Goal: Task Accomplishment & Management: Complete application form

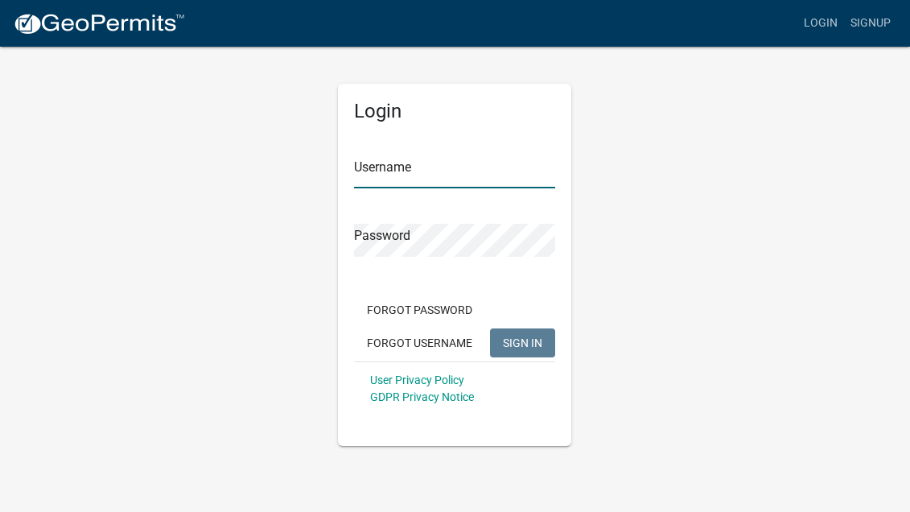
type input "Bagniefski"
click at [518, 350] on button "SIGN IN" at bounding box center [522, 342] width 65 height 29
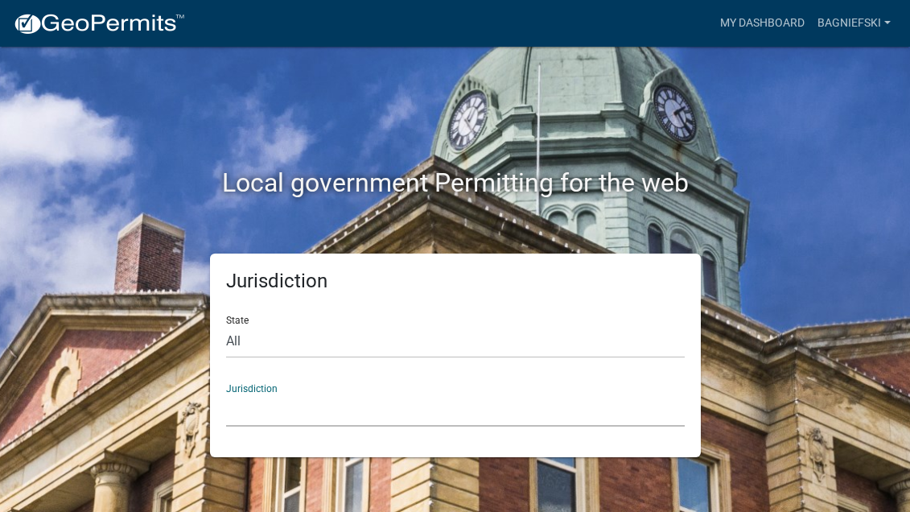
click at [249, 424] on select "[GEOGRAPHIC_DATA], [US_STATE] [GEOGRAPHIC_DATA], [US_STATE][PERSON_NAME][GEOGRA…" at bounding box center [455, 409] width 458 height 33
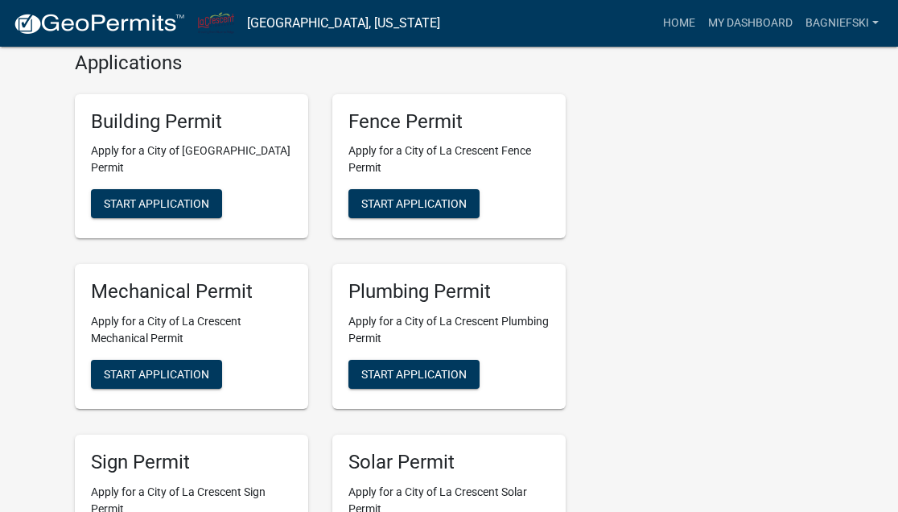
scroll to position [643, 0]
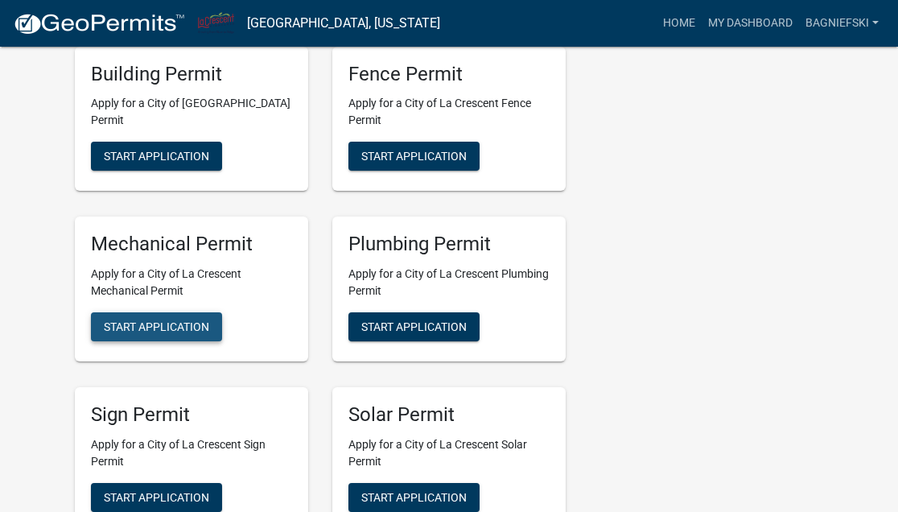
click at [175, 333] on span "Start Application" at bounding box center [156, 326] width 105 height 13
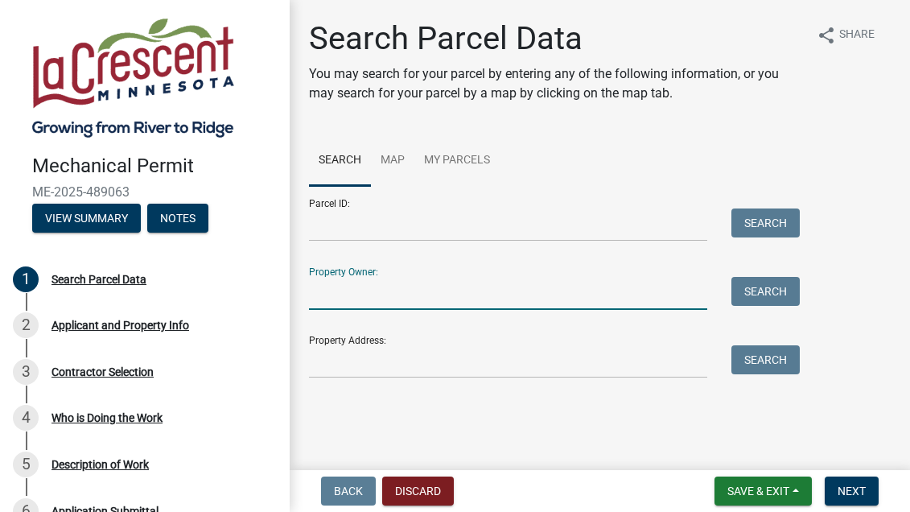
click at [318, 302] on input "Property Owner:" at bounding box center [508, 293] width 398 height 33
type input "B"
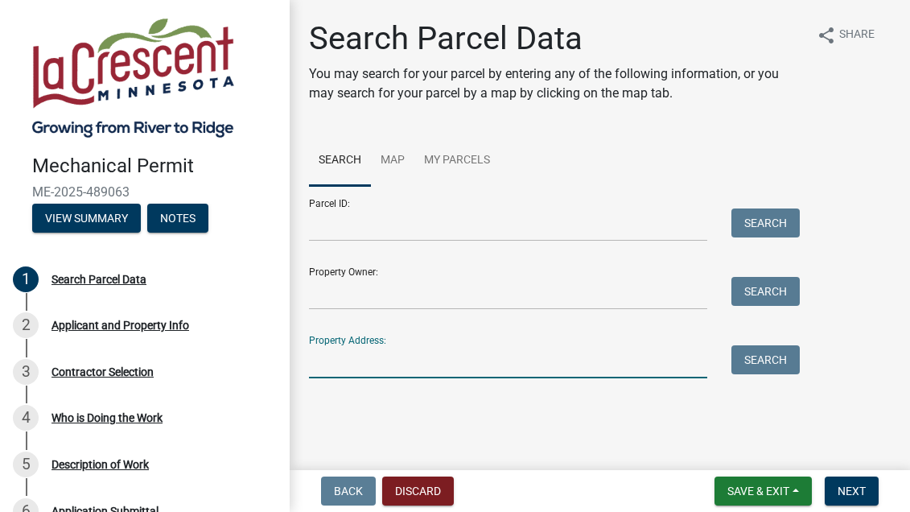
click at [317, 366] on input "Property Address:" at bounding box center [508, 361] width 398 height 33
type input "[STREET_ADDRESS]"
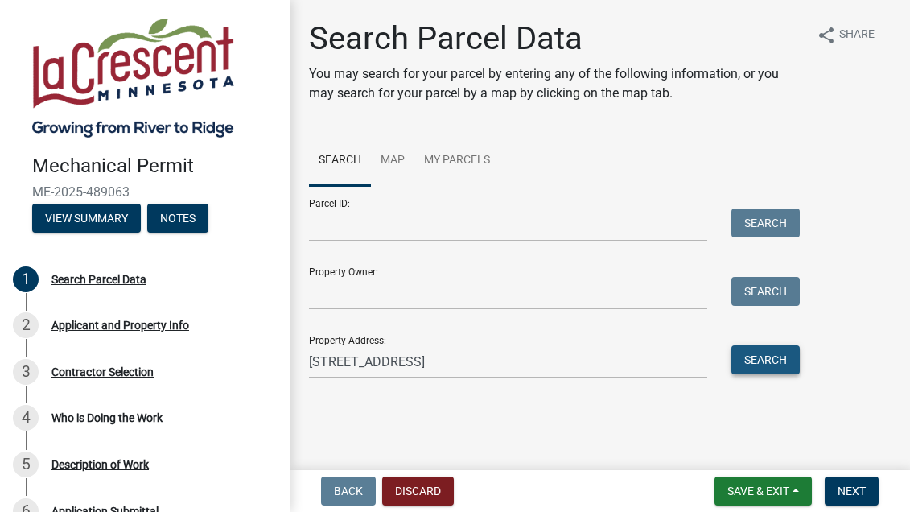
click at [764, 358] on button "Search" at bounding box center [765, 359] width 68 height 29
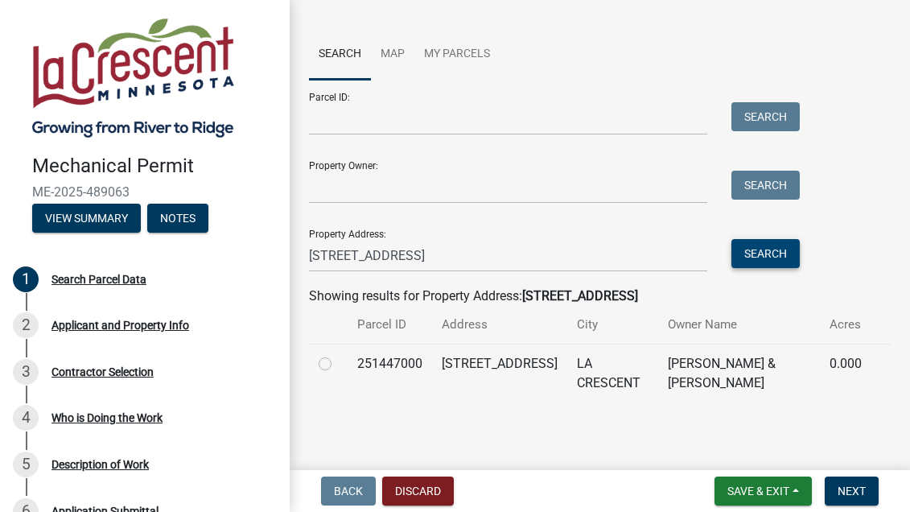
scroll to position [108, 0]
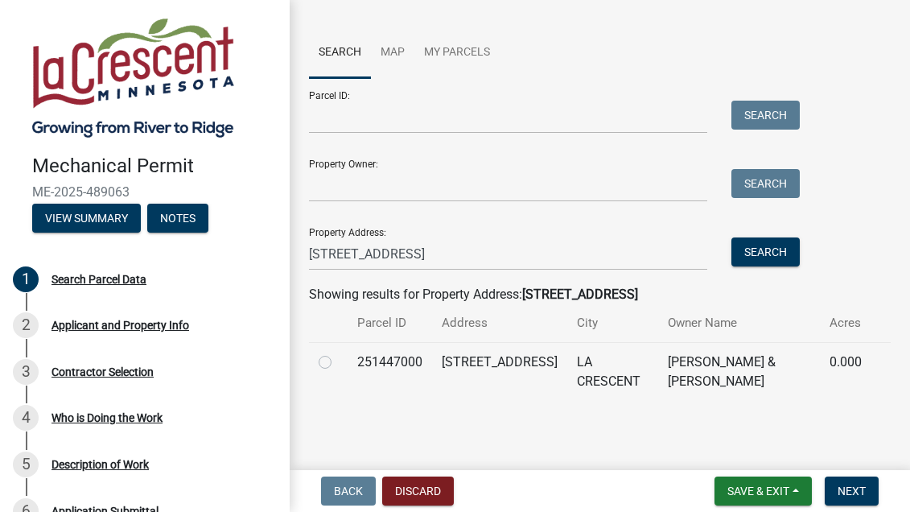
click at [318, 360] on td at bounding box center [328, 371] width 39 height 59
click at [338, 352] on label at bounding box center [338, 352] width 0 height 0
click at [338, 359] on input "radio" at bounding box center [343, 357] width 10 height 10
radio input "true"
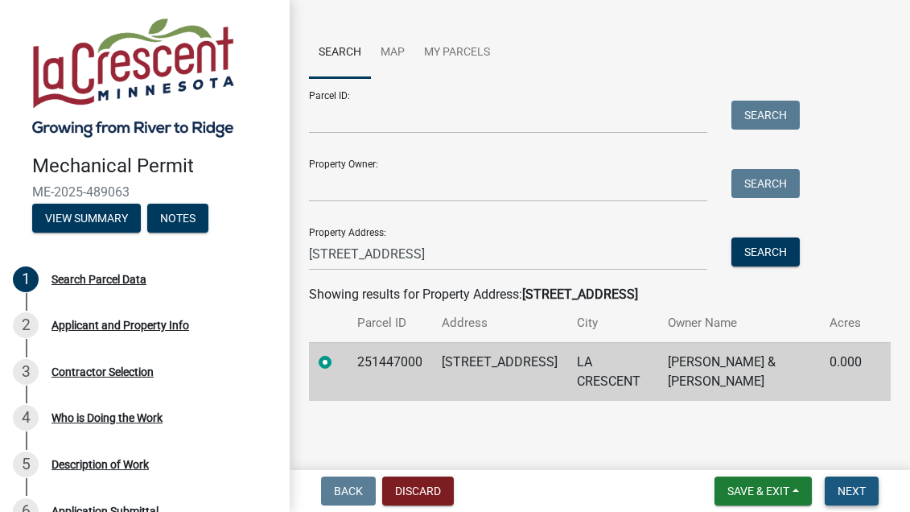
click at [854, 494] on span "Next" at bounding box center [851, 490] width 28 height 13
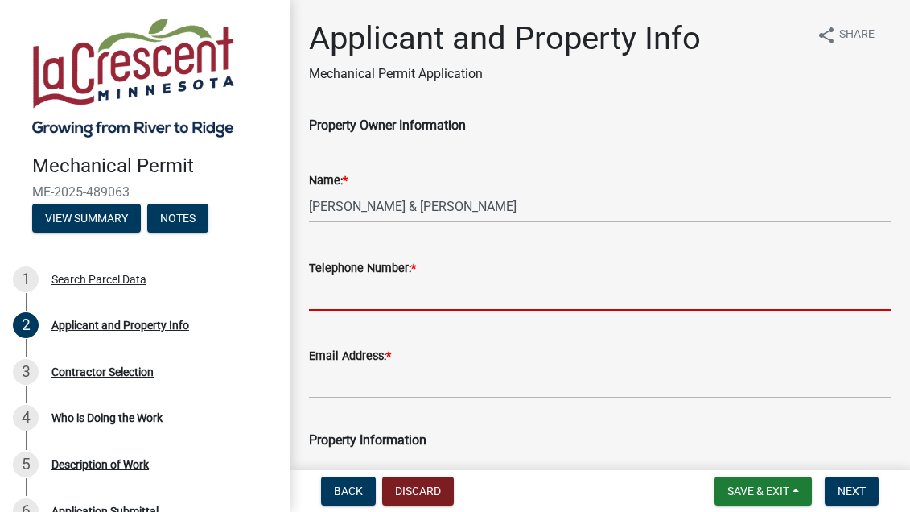
click at [354, 300] on input "Telephone Number: *" at bounding box center [600, 293] width 582 height 33
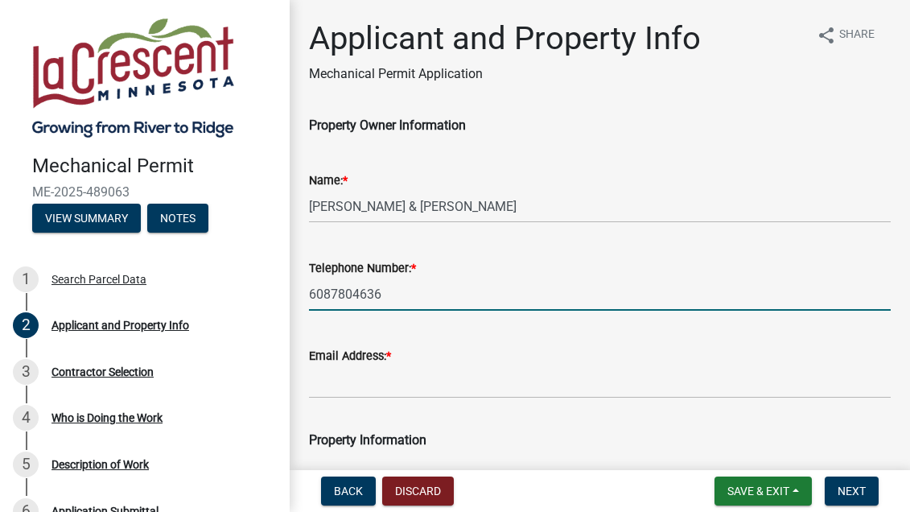
type input "6087804636"
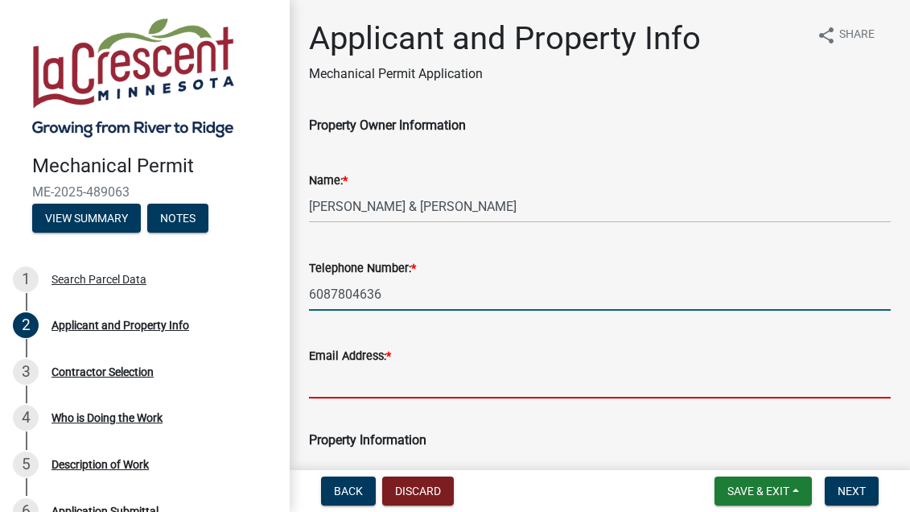
click at [336, 379] on input "Email Address: *" at bounding box center [600, 381] width 582 height 33
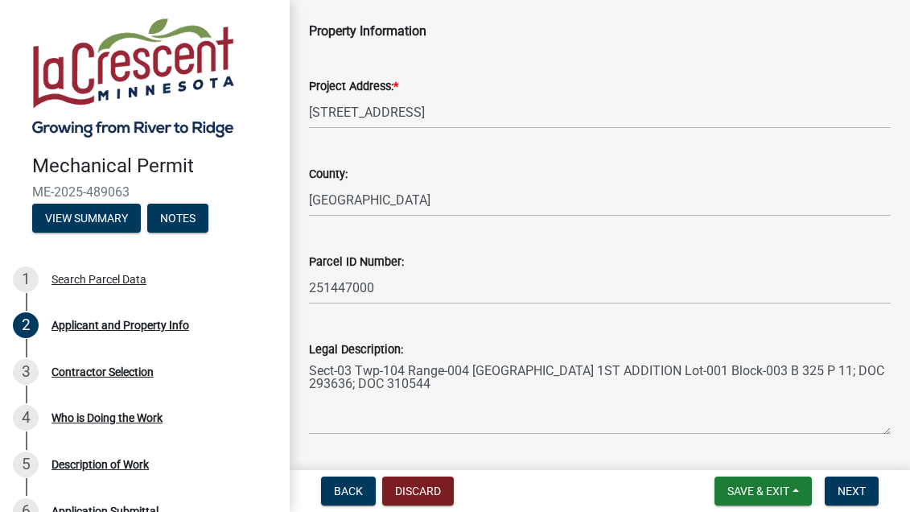
scroll to position [544, 0]
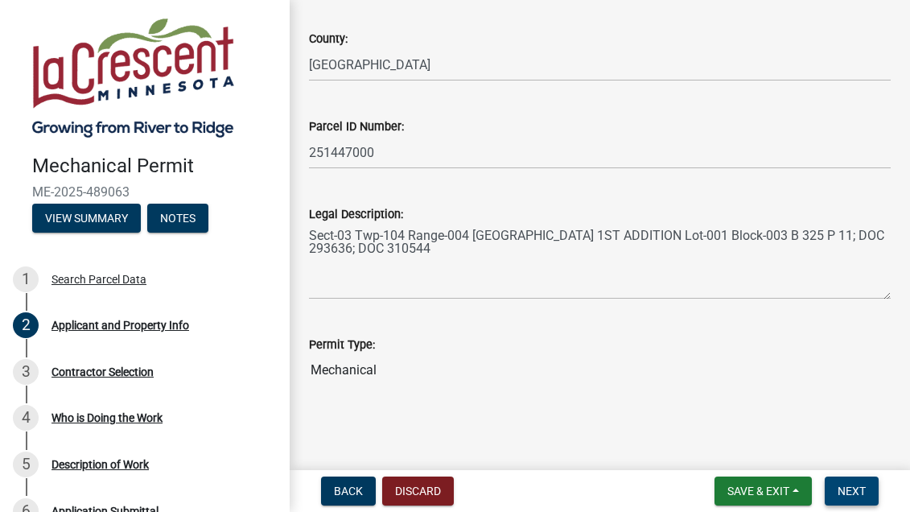
type input "[EMAIL_ADDRESS][DOMAIN_NAME]"
click at [853, 484] on span "Next" at bounding box center [851, 490] width 28 height 13
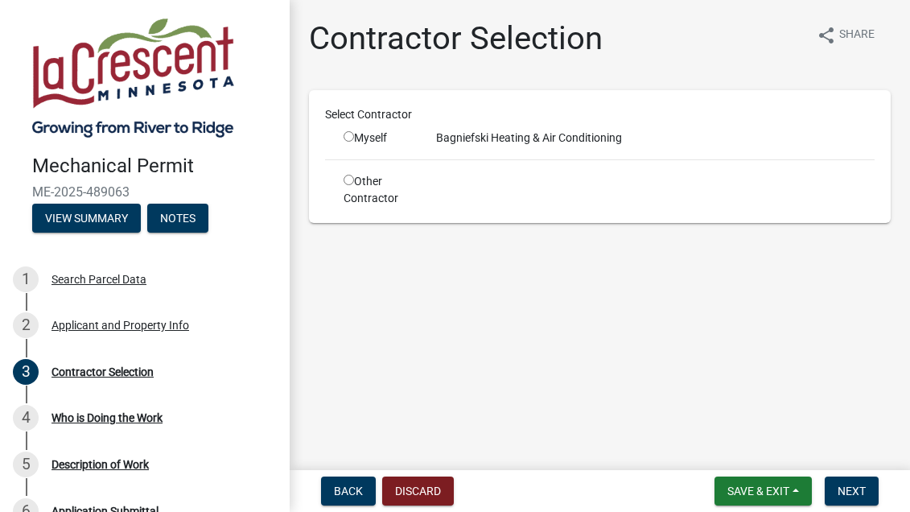
click at [530, 136] on div "Bagniefski Heating & Air Conditioning" at bounding box center [655, 137] width 462 height 17
click at [846, 491] on span "Next" at bounding box center [851, 490] width 28 height 13
click at [502, 131] on div "Bagniefski Heating & Air Conditioning" at bounding box center [655, 137] width 462 height 17
click at [348, 179] on input "radio" at bounding box center [348, 180] width 10 height 10
radio input "true"
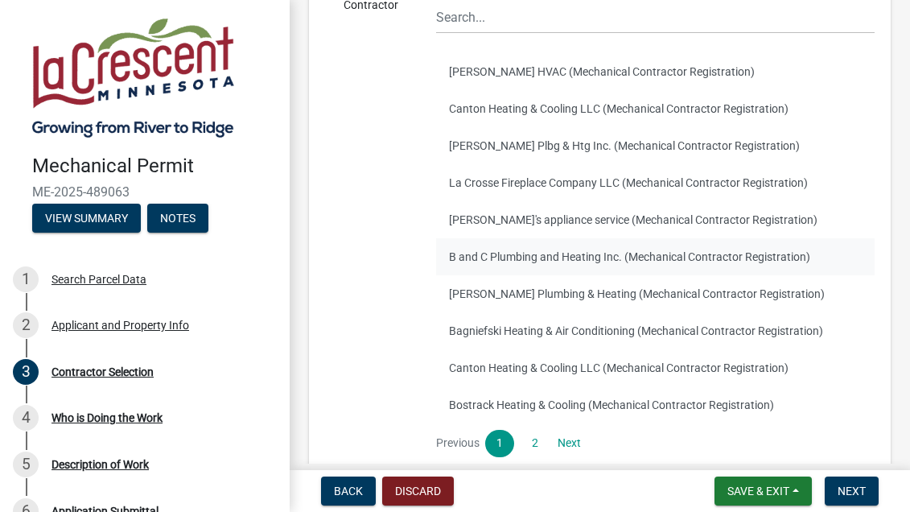
scroll to position [241, 0]
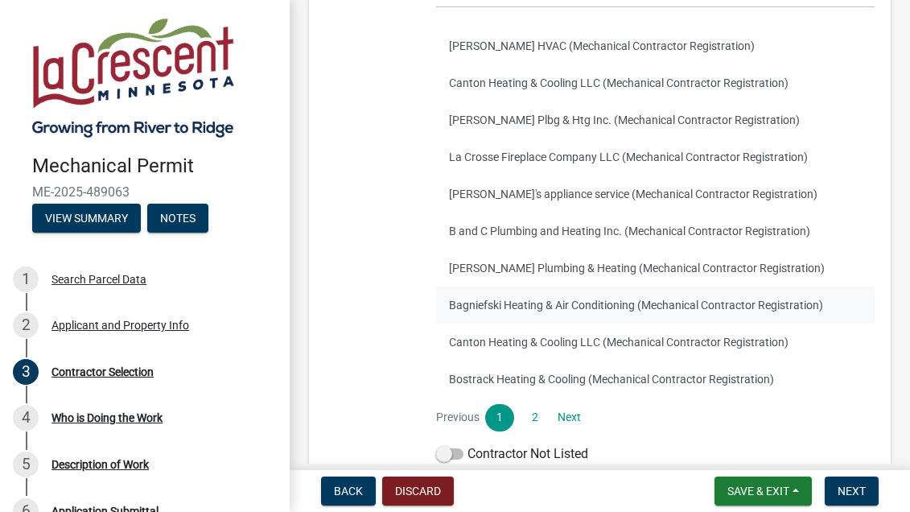
click at [473, 305] on button "Bagniefski Heating & Air Conditioning (Mechanical Contractor Registration)" at bounding box center [655, 304] width 438 height 37
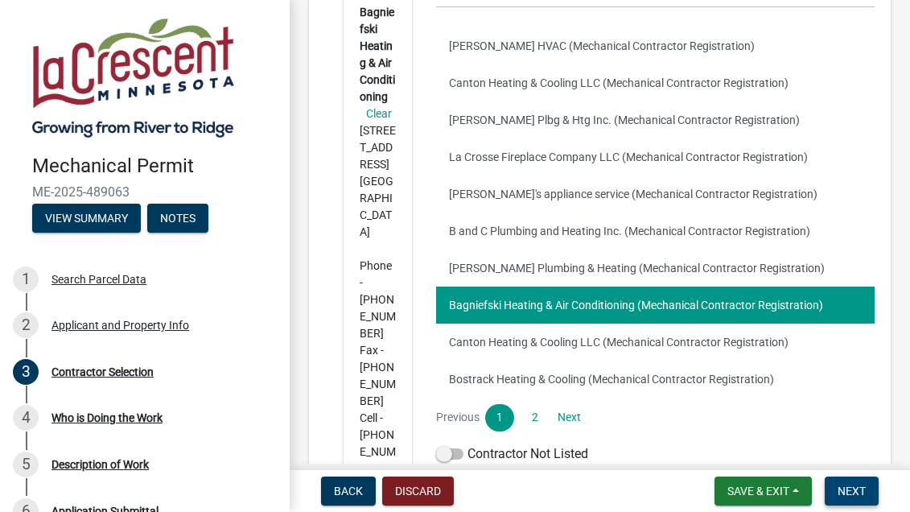
click at [848, 491] on span "Next" at bounding box center [851, 490] width 28 height 13
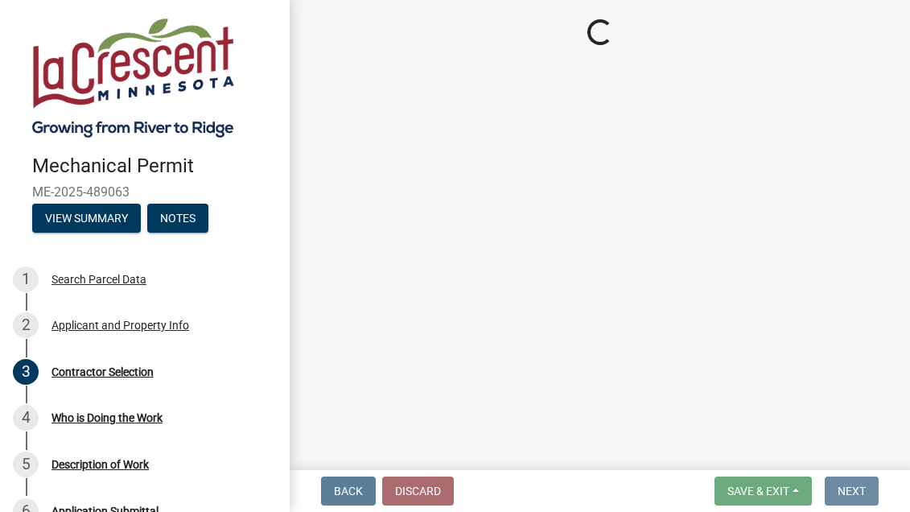
scroll to position [0, 0]
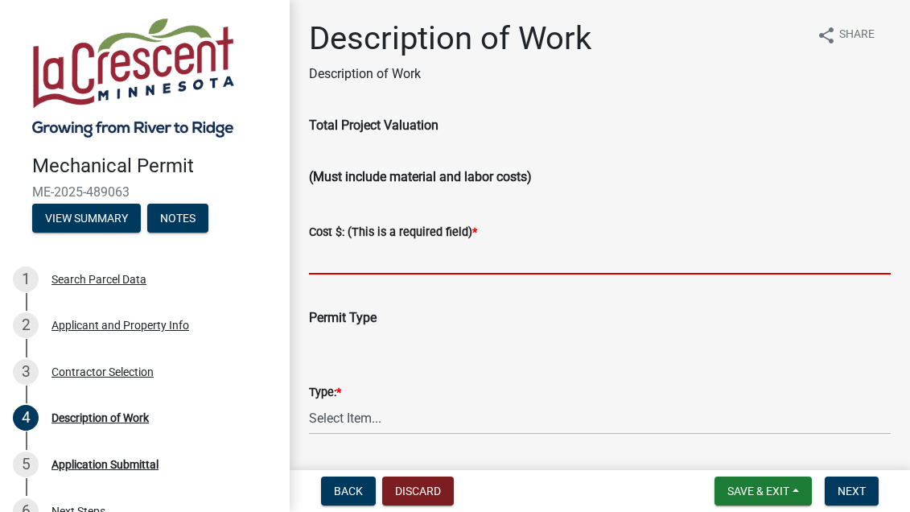
click at [342, 257] on input "text" at bounding box center [600, 257] width 582 height 33
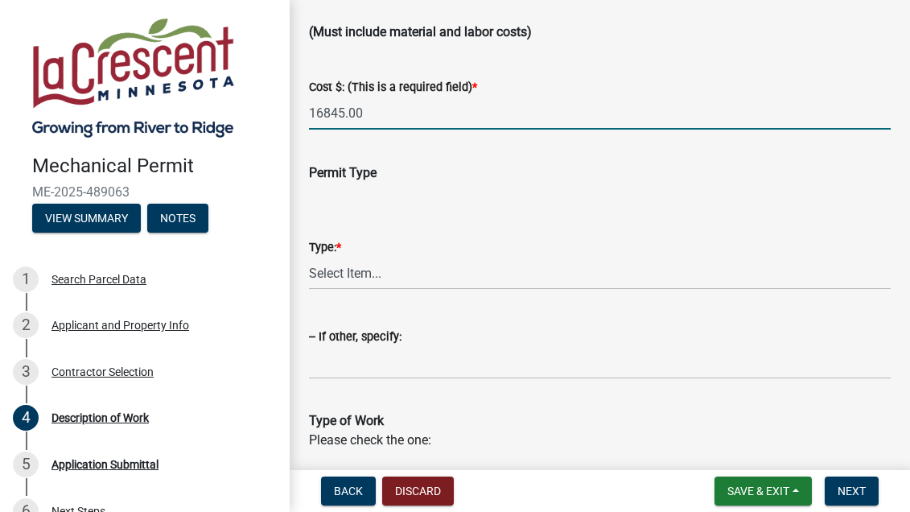
scroll to position [161, 0]
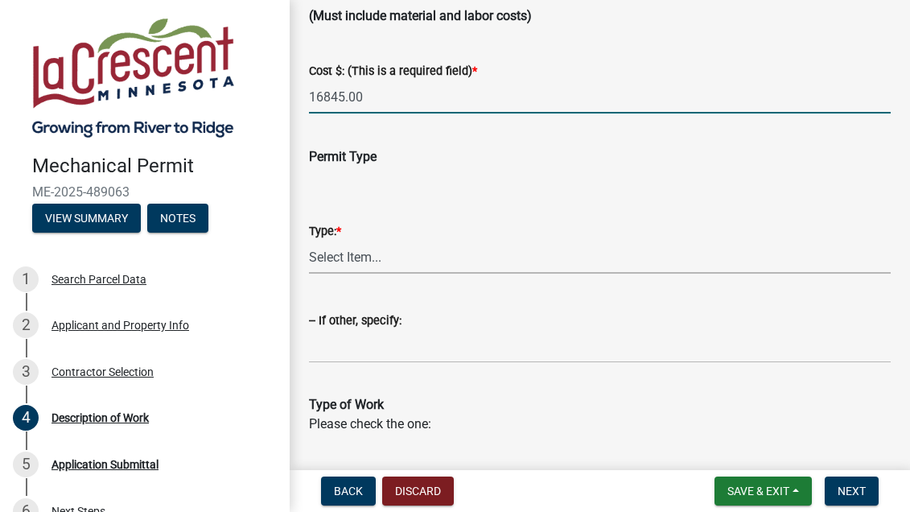
type input "16845"
click at [329, 253] on select "Select Item... Residential Commercial Other (Specify)" at bounding box center [600, 256] width 582 height 33
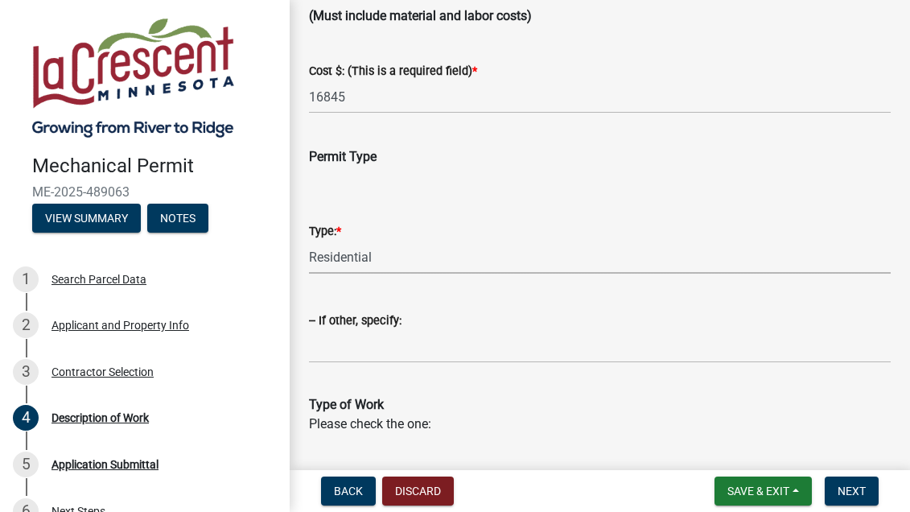
click at [309, 240] on select "Select Item... Residential Commercial Other (Specify)" at bounding box center [600, 256] width 582 height 33
select select "ba376bc7-491f-4e2f-afbb-da92a65d87cf"
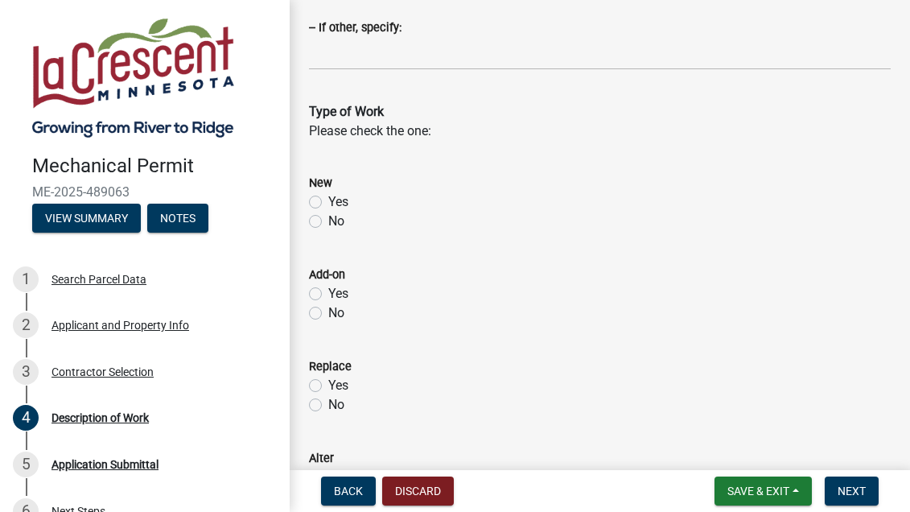
scroll to position [483, 0]
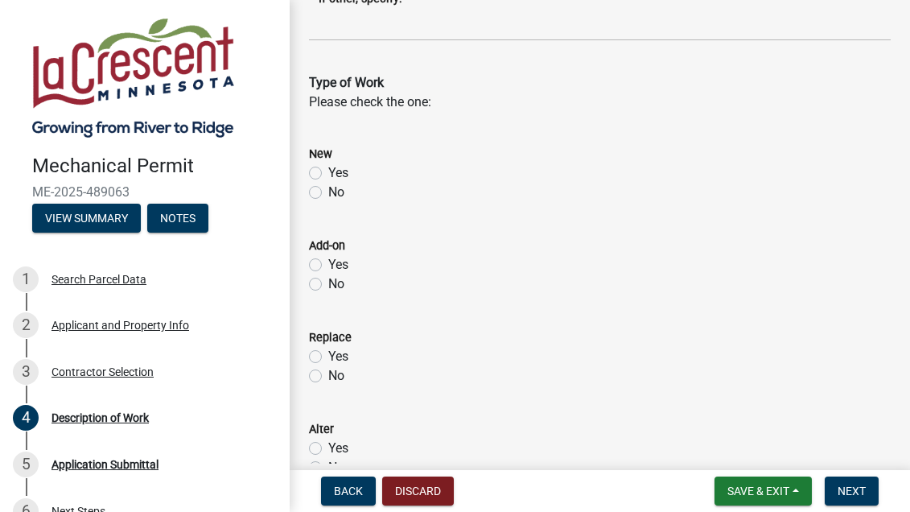
click at [328, 352] on label "Yes" at bounding box center [338, 356] width 20 height 19
click at [328, 352] on input "Yes" at bounding box center [333, 352] width 10 height 10
radio input "true"
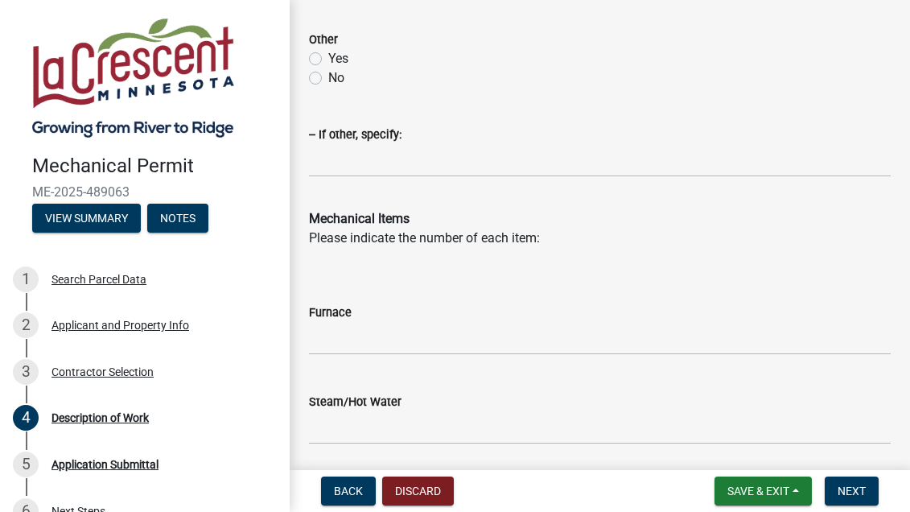
scroll to position [965, 0]
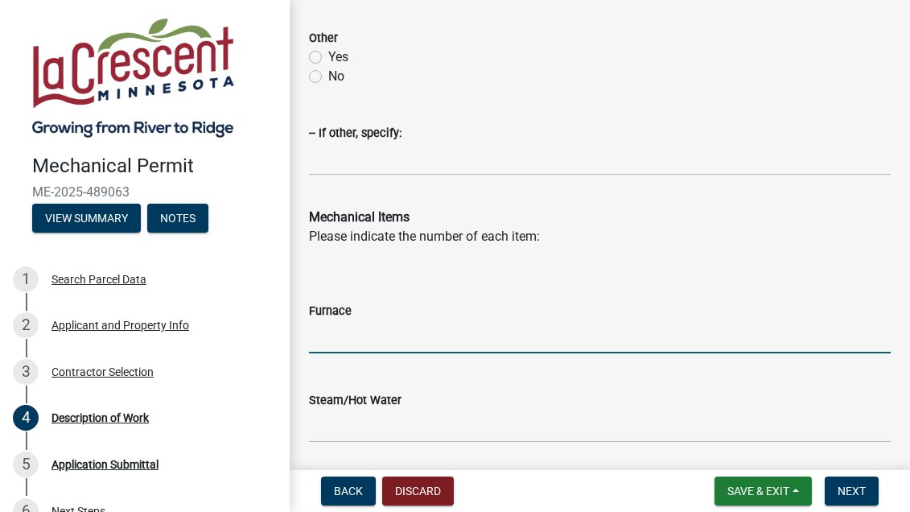
click at [334, 343] on input "text" at bounding box center [600, 336] width 582 height 33
type input "1"
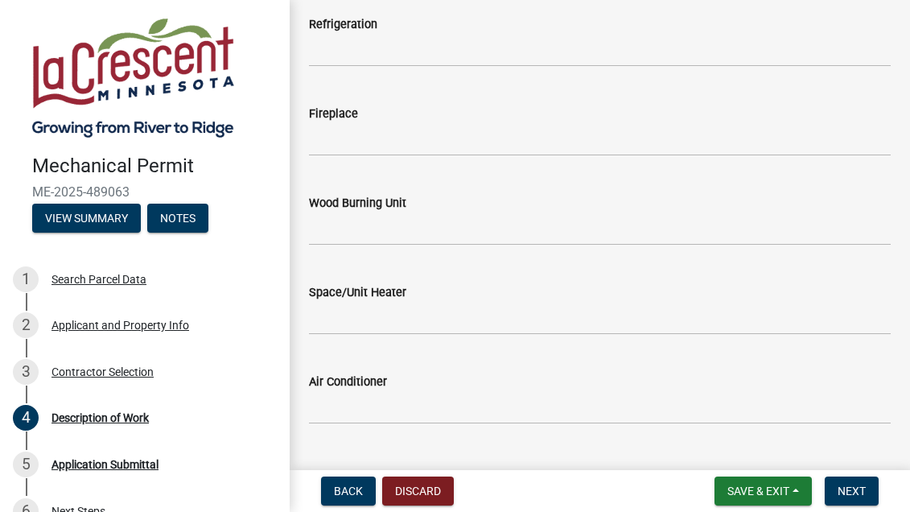
scroll to position [1769, 0]
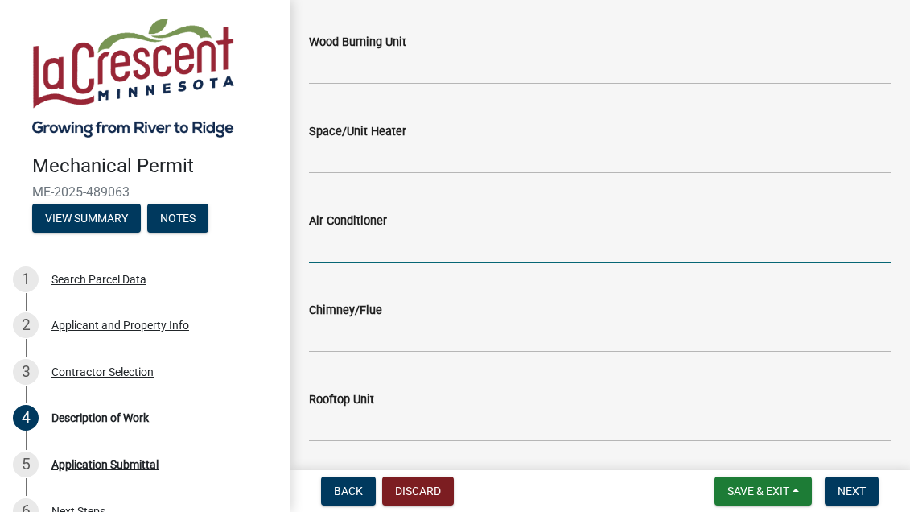
click at [318, 256] on input "text" at bounding box center [600, 246] width 582 height 33
type input "1"
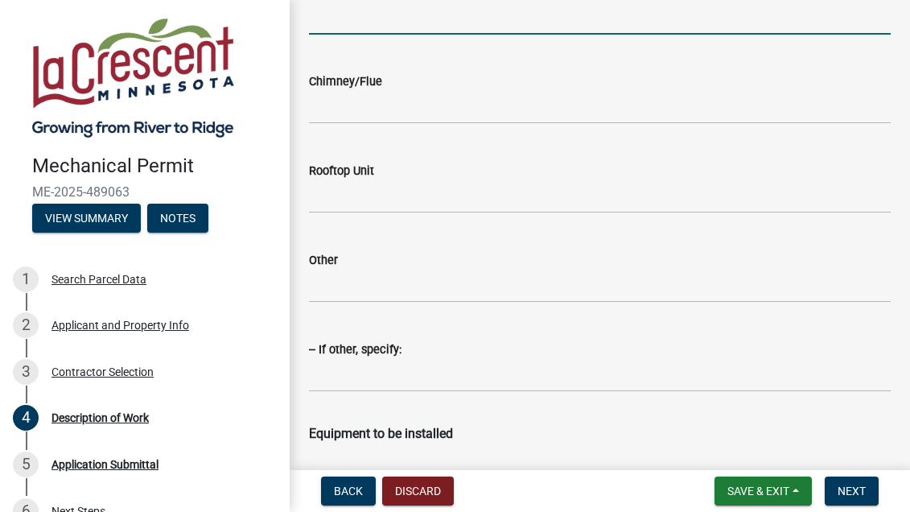
scroll to position [2091, 0]
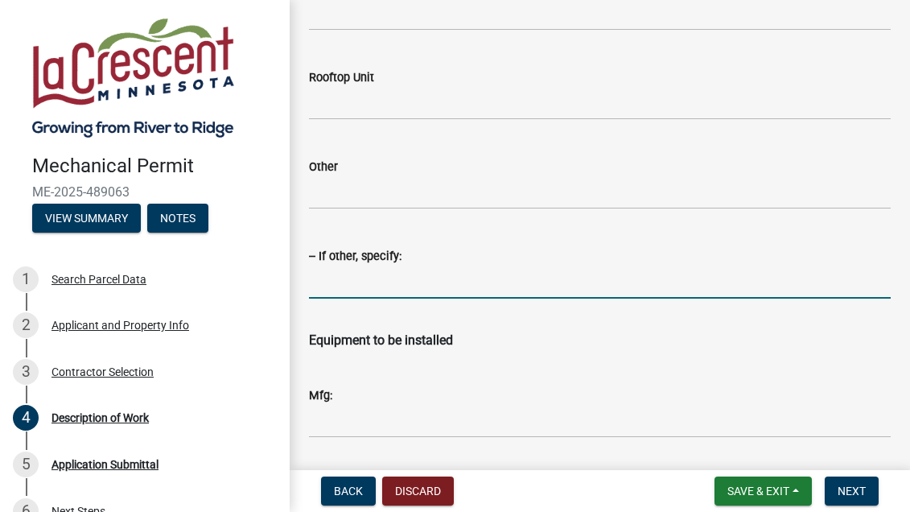
click at [330, 289] on input "-- If other, specify:" at bounding box center [600, 281] width 582 height 33
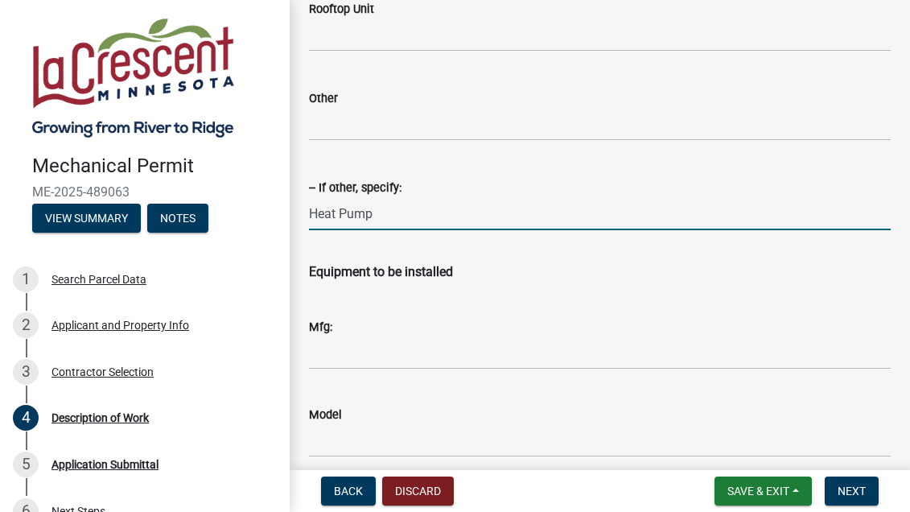
scroll to position [2252, 0]
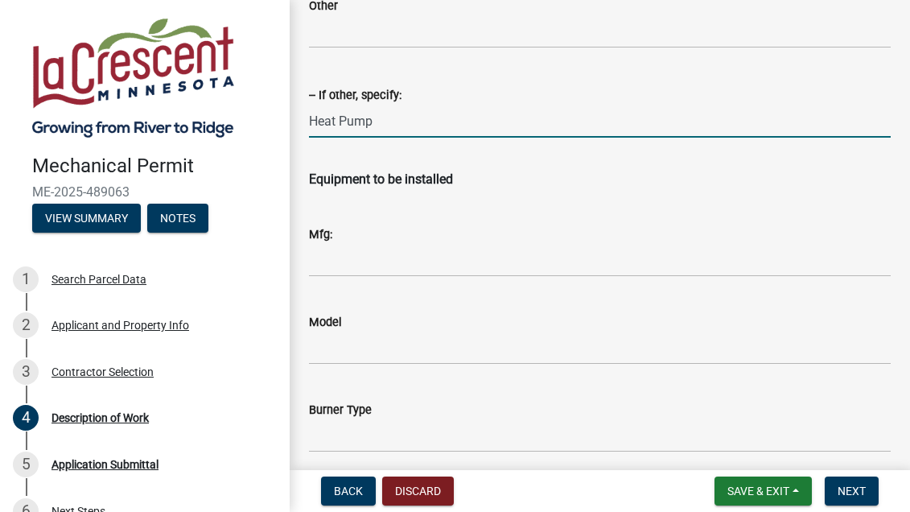
type input "Heat Pump"
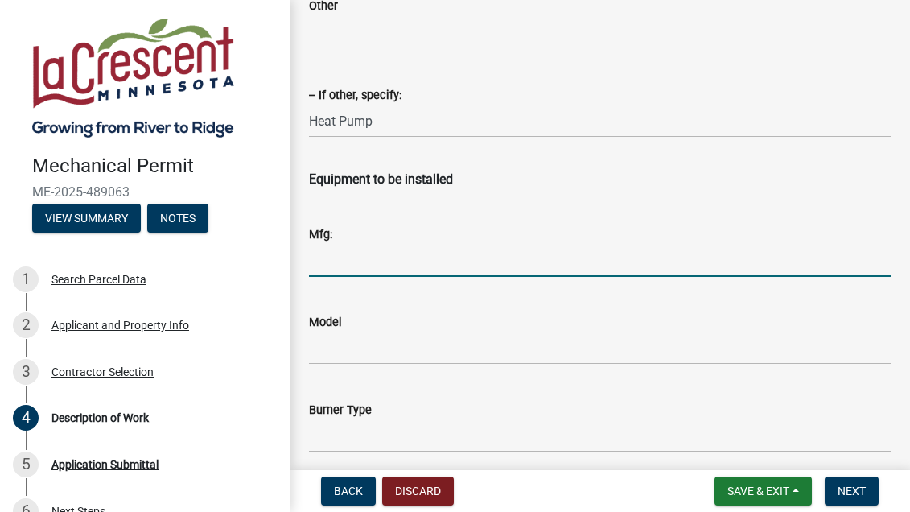
click at [323, 276] on input "Mfg:" at bounding box center [600, 260] width 582 height 33
type input "Trane"
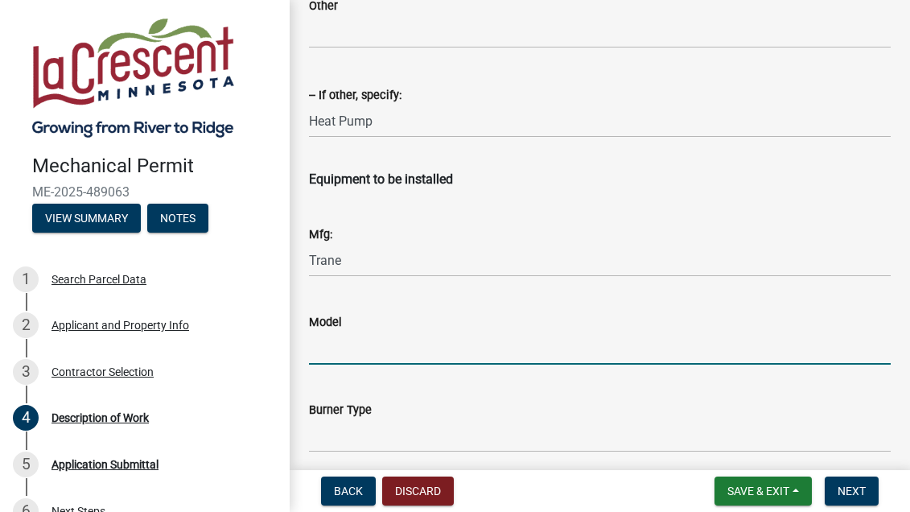
click at [318, 353] on input "Model" at bounding box center [600, 347] width 582 height 33
type input "S9V2B080U4VS"
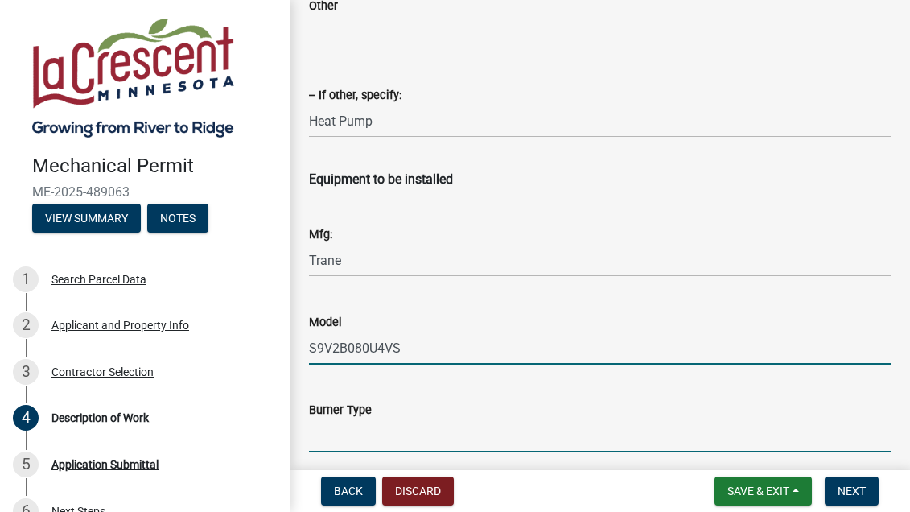
click at [343, 442] on input "Burner Type" at bounding box center [600, 435] width 582 height 33
type input "In shot"
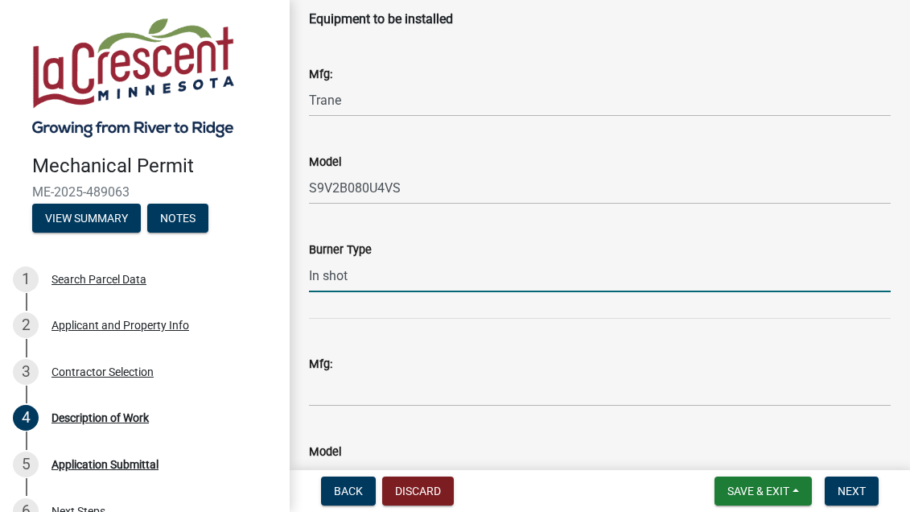
scroll to position [2413, 0]
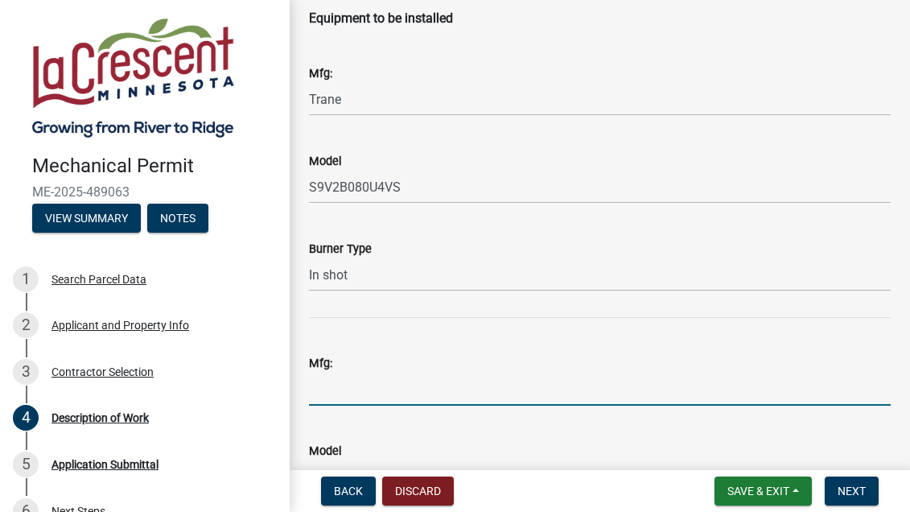
click at [333, 391] on input "Mfg:" at bounding box center [600, 388] width 582 height 33
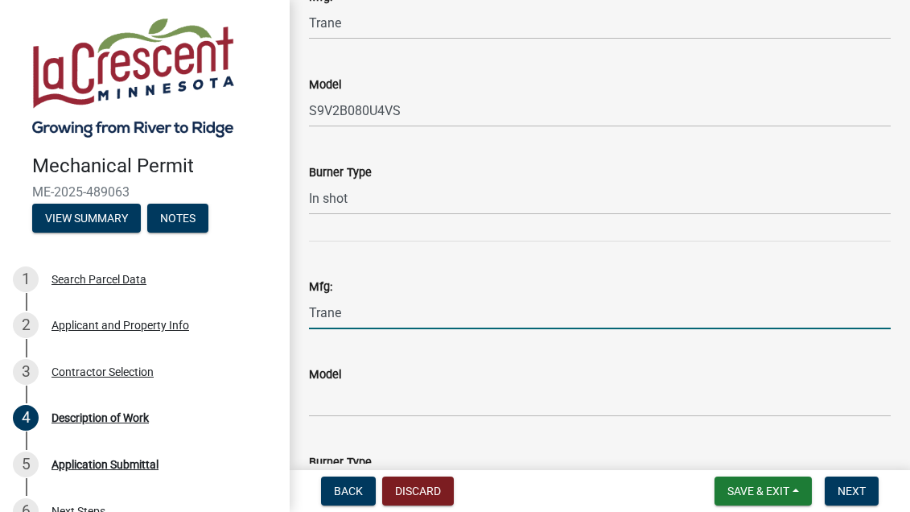
scroll to position [2574, 0]
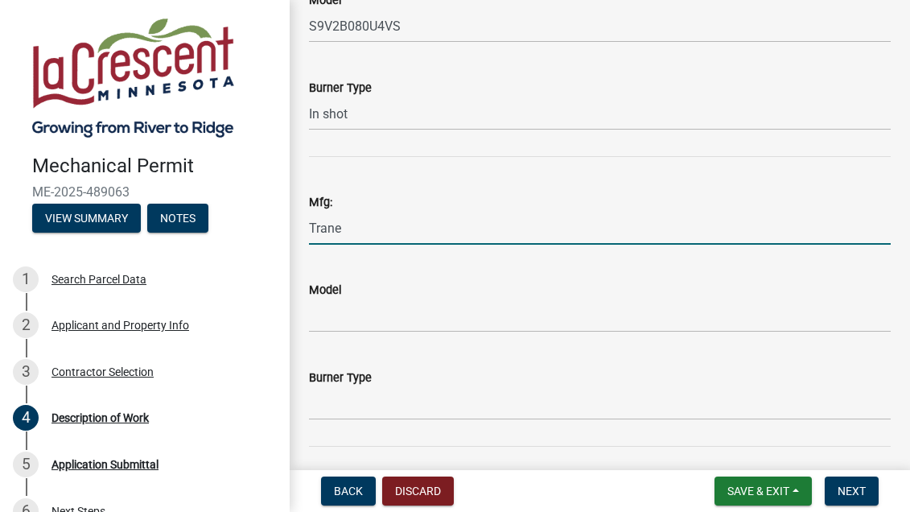
type input "Trane"
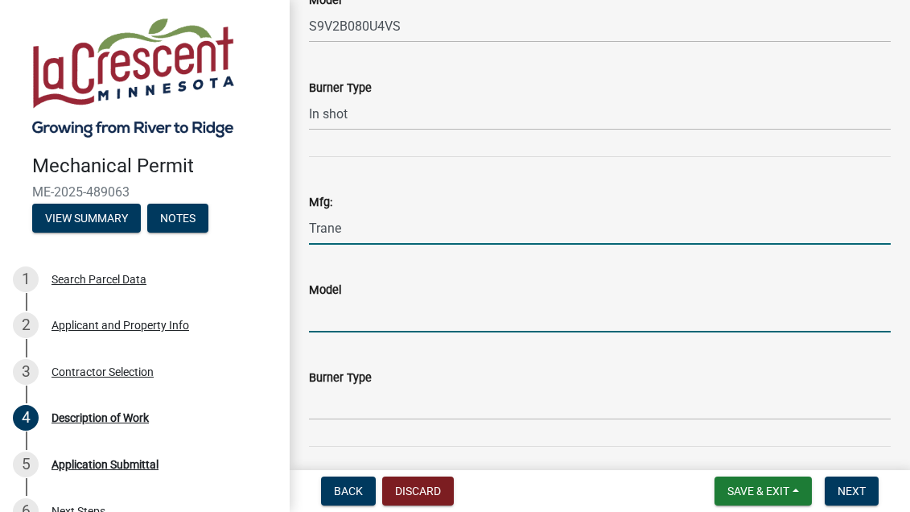
click at [323, 320] on input "Model" at bounding box center [600, 315] width 582 height 33
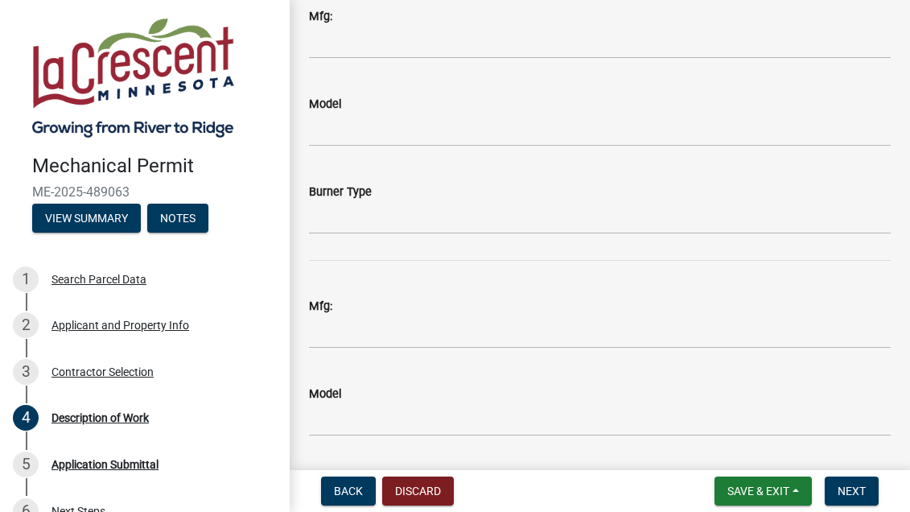
scroll to position [3056, 0]
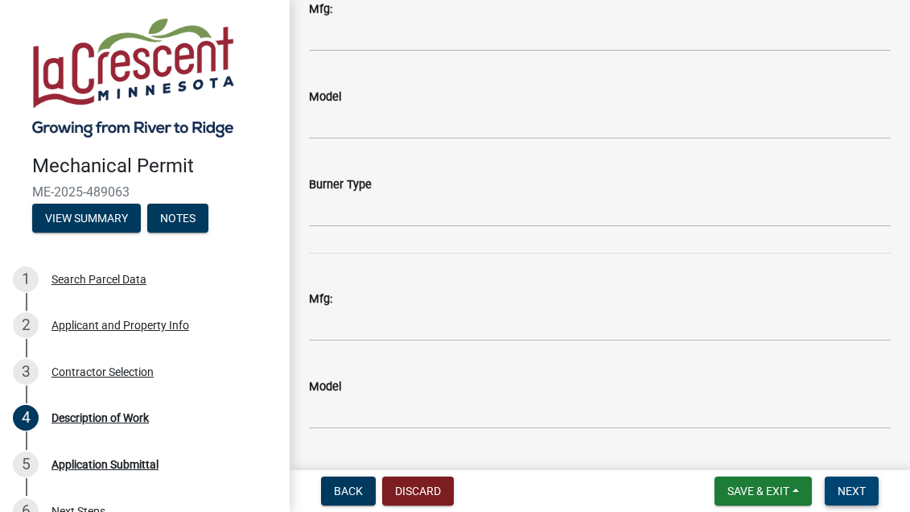
type input "5TWV8X36A1000A"
click at [861, 491] on span "Next" at bounding box center [851, 490] width 28 height 13
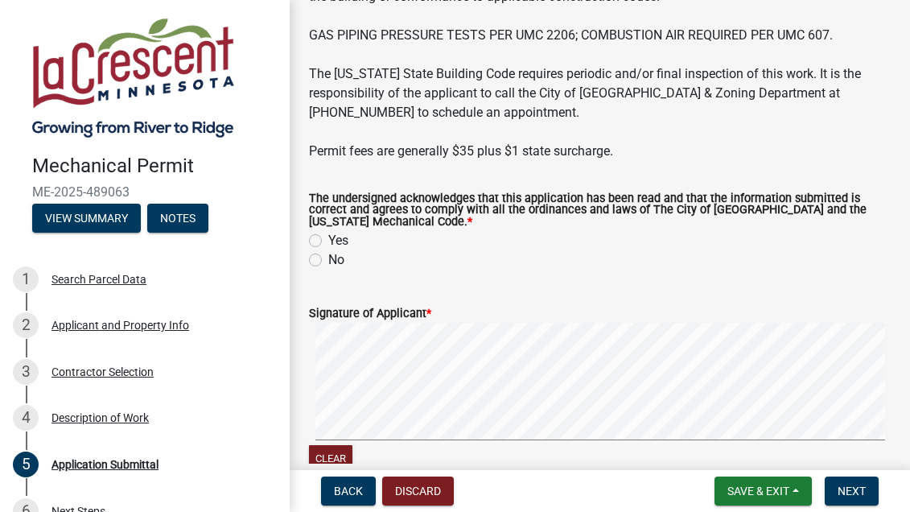
scroll to position [241, 0]
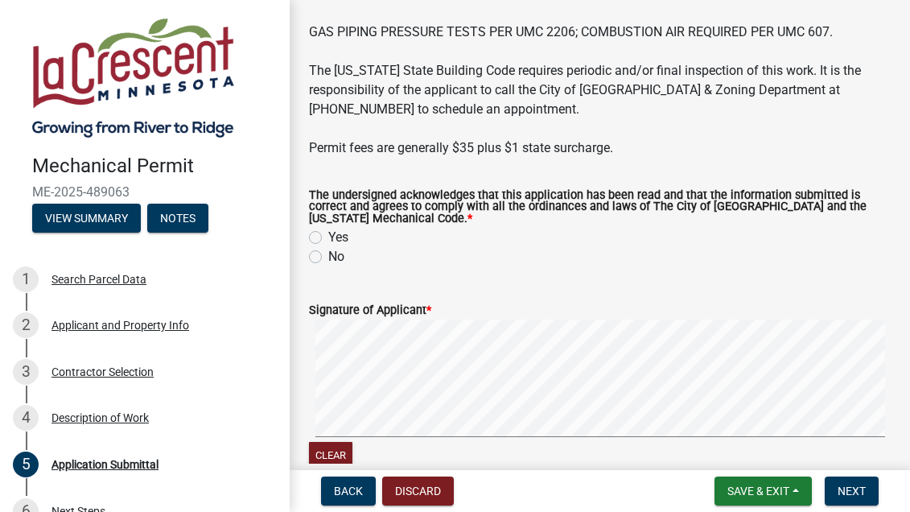
click at [328, 238] on label "Yes" at bounding box center [338, 237] width 20 height 19
click at [328, 238] on input "Yes" at bounding box center [333, 233] width 10 height 10
radio input "true"
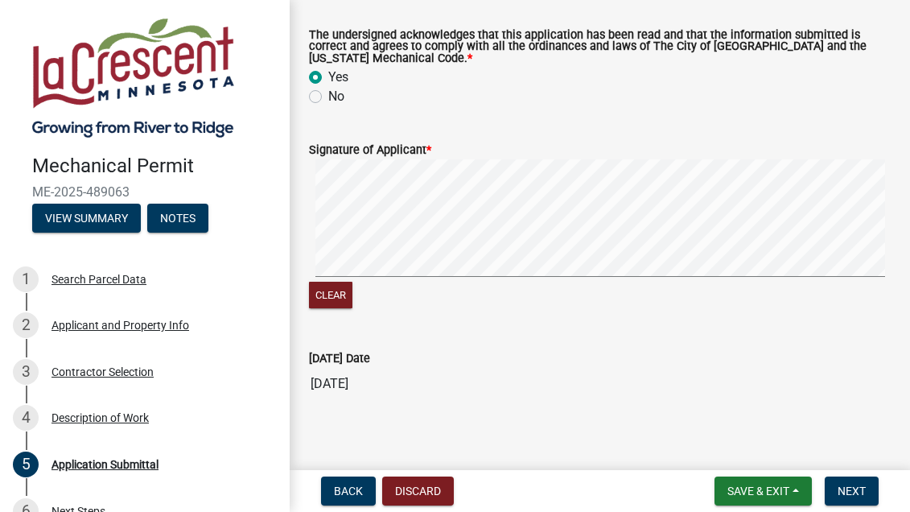
scroll to position [414, 0]
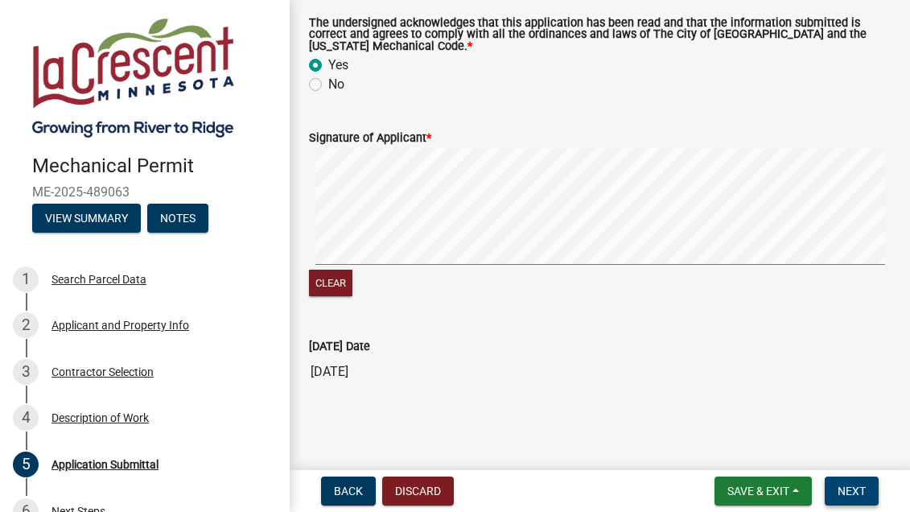
click at [847, 489] on span "Next" at bounding box center [851, 490] width 28 height 13
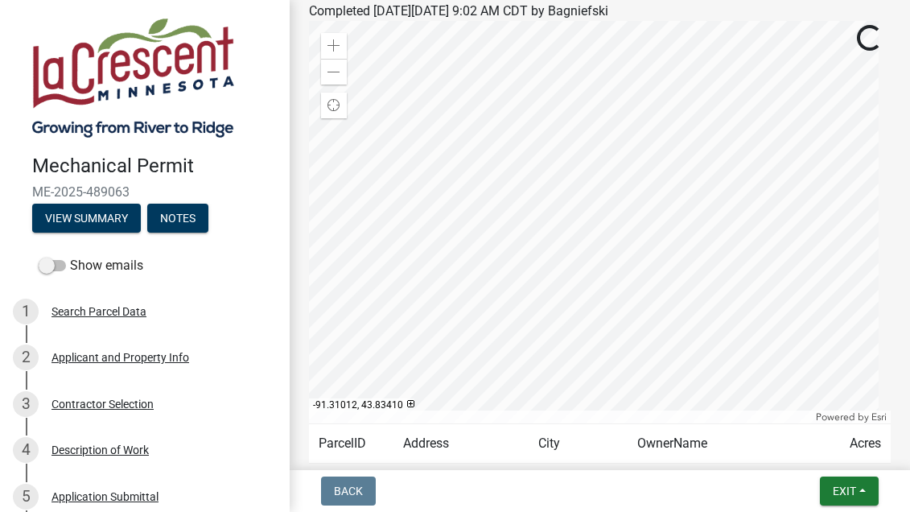
scroll to position [375, 0]
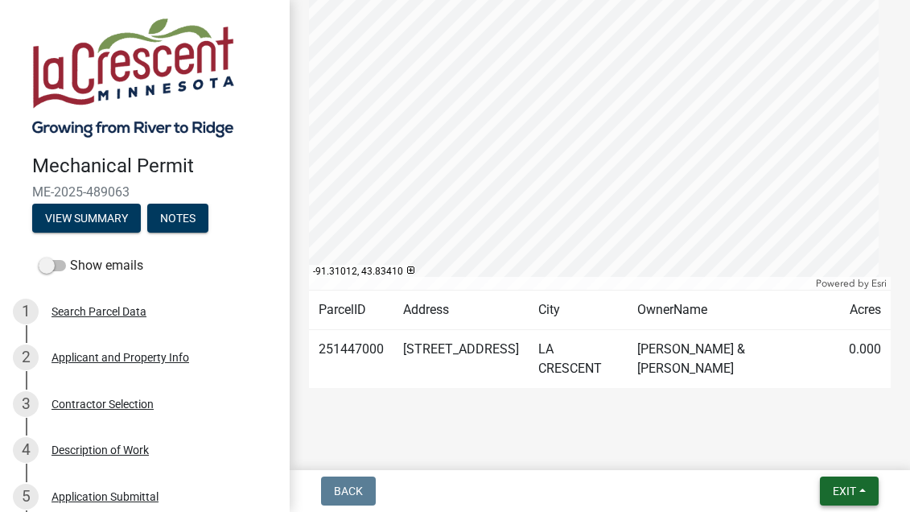
click at [839, 492] on span "Exit" at bounding box center [843, 490] width 23 height 13
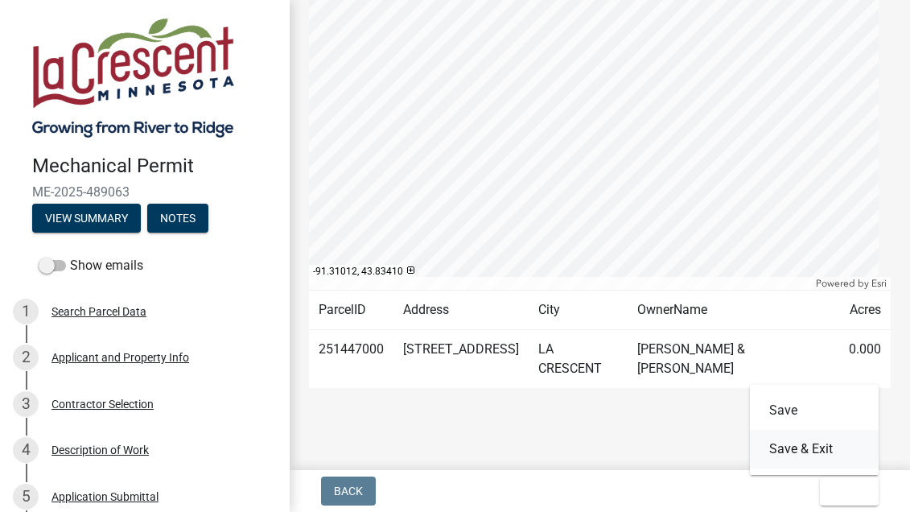
click at [796, 448] on button "Save & Exit" at bounding box center [814, 448] width 129 height 39
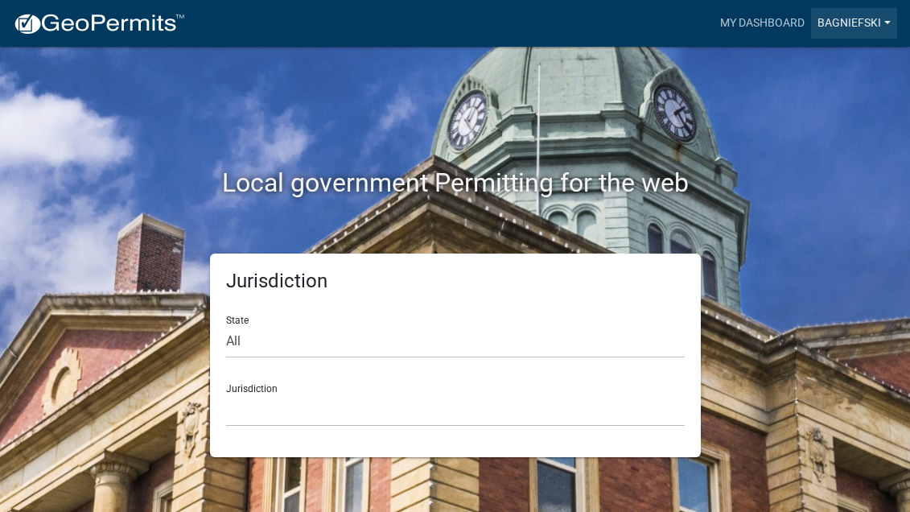
click at [875, 19] on link "Bagniefski" at bounding box center [854, 23] width 86 height 31
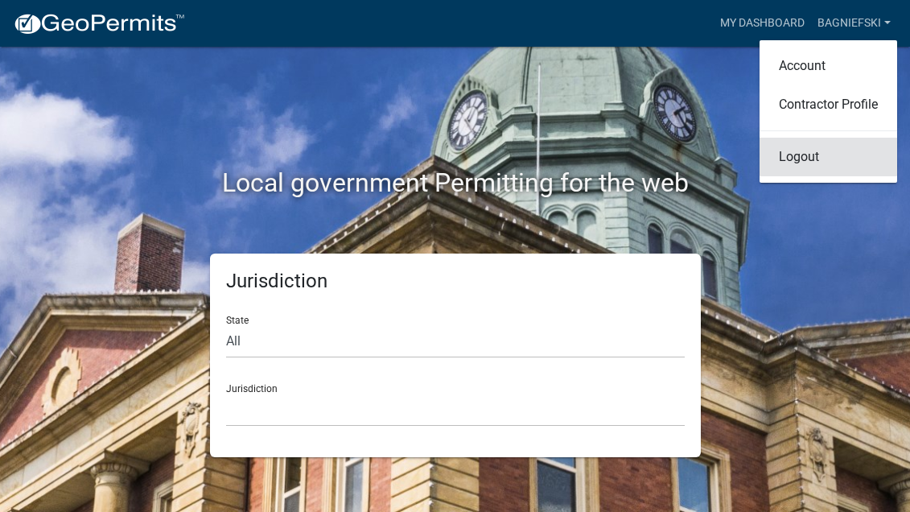
click at [808, 156] on link "Logout" at bounding box center [828, 157] width 138 height 39
